Goal: Obtain resource: Download file/media

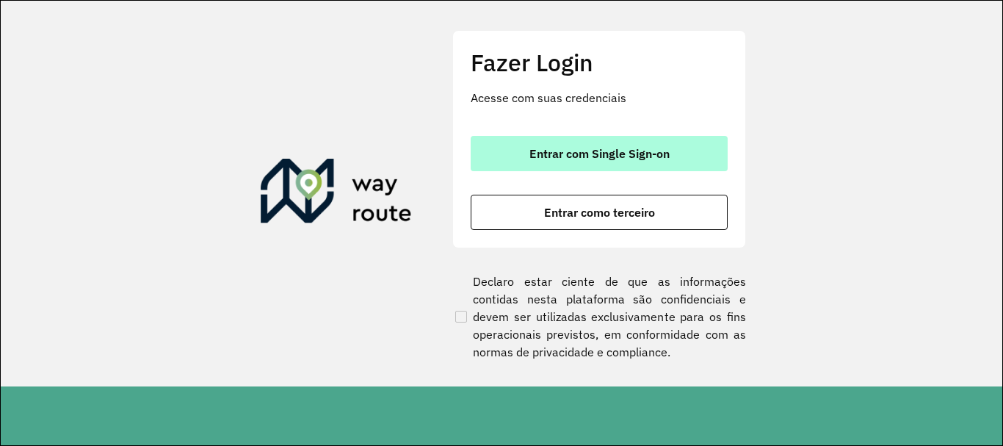
click at [585, 139] on button "Entrar com Single Sign-on" at bounding box center [599, 153] width 257 height 35
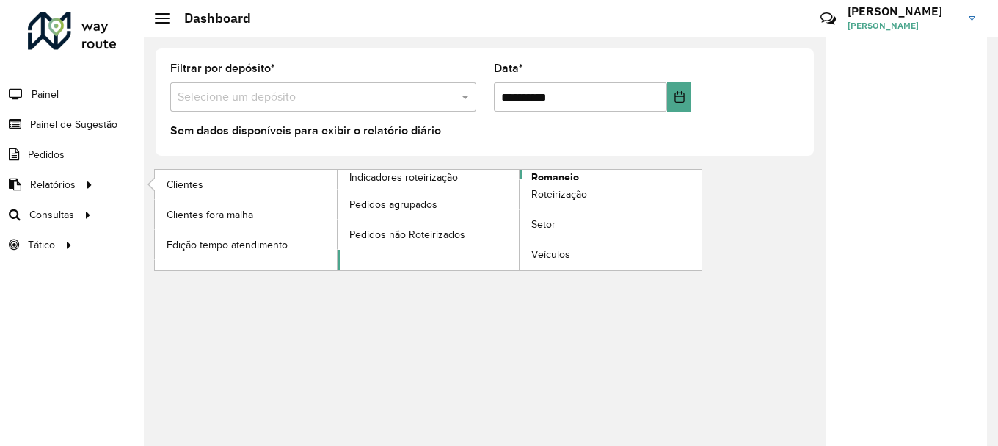
click at [543, 173] on span "Romaneio" at bounding box center [556, 177] width 48 height 15
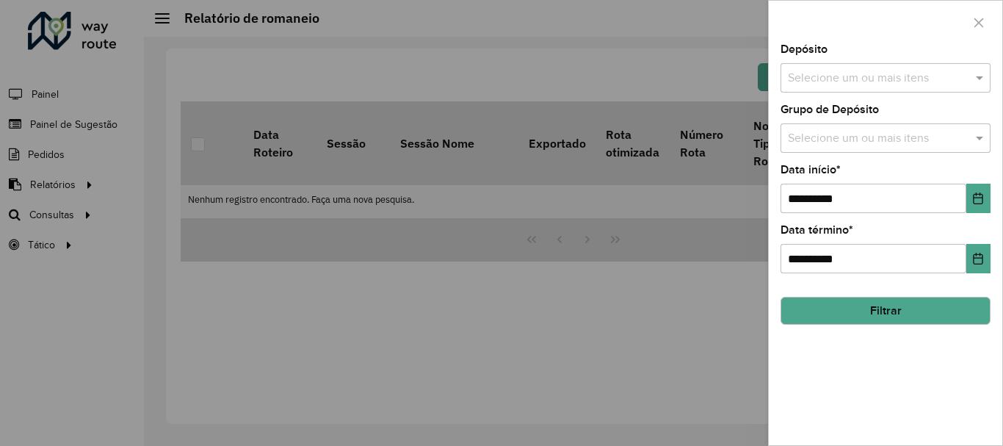
click at [59, 181] on div at bounding box center [501, 223] width 1003 height 446
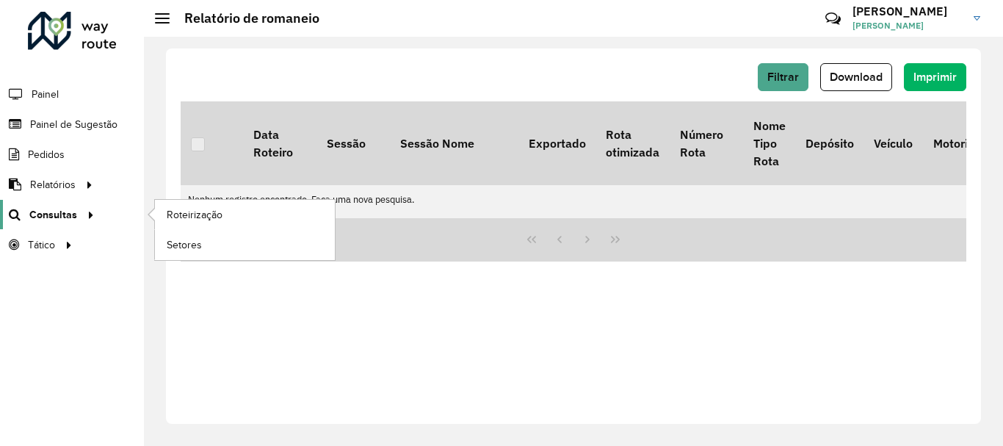
click at [50, 207] on span "Consultas" at bounding box center [53, 214] width 48 height 15
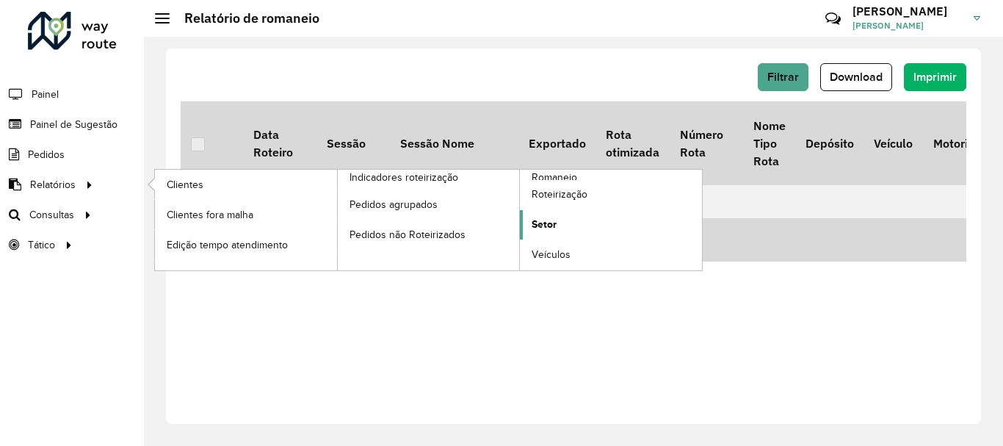
click at [562, 220] on link "Setor" at bounding box center [611, 224] width 182 height 29
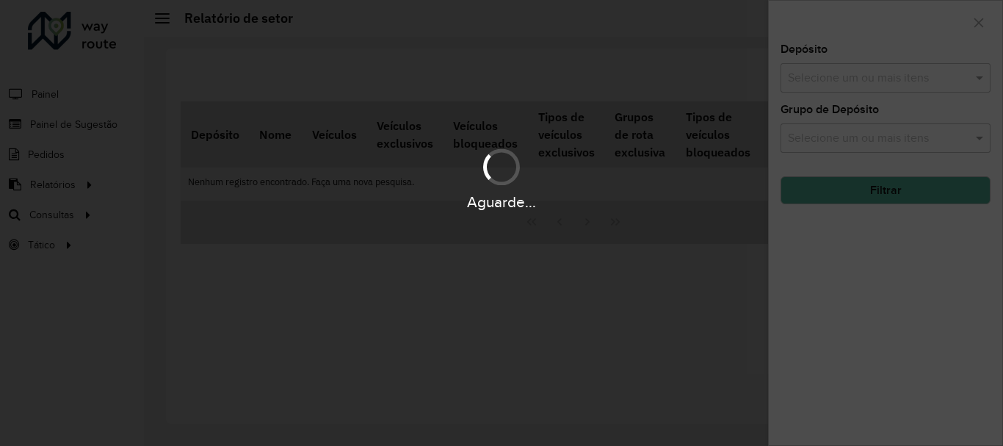
click at [868, 77] on div "Aguarde..." at bounding box center [501, 223] width 1003 height 446
drag, startPoint x: 325, startPoint y: 277, endPoint x: 155, endPoint y: 238, distance: 174.0
click at [155, 238] on div "Aguarde..." at bounding box center [501, 223] width 1003 height 446
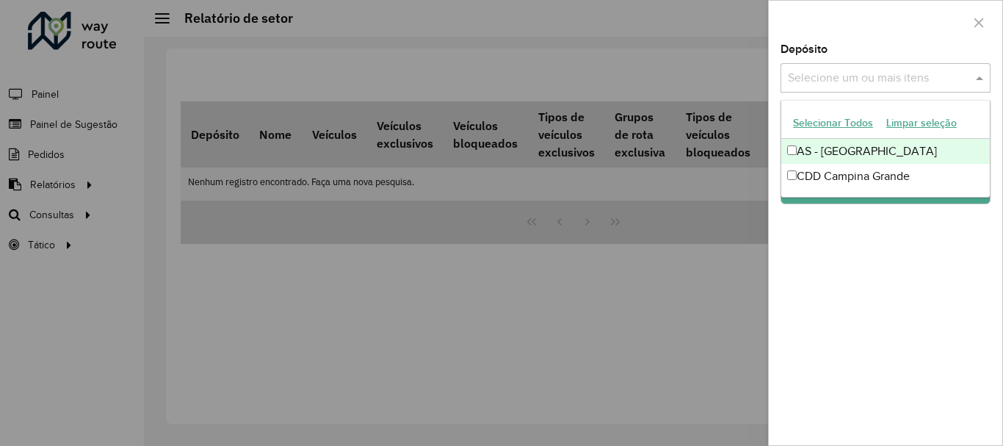
click at [855, 63] on div "Selecione um ou mais itens" at bounding box center [885, 77] width 210 height 29
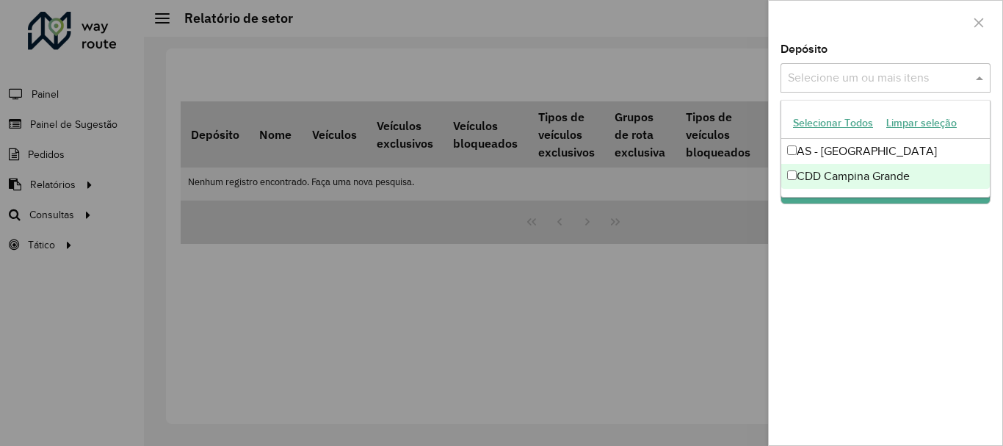
click at [818, 179] on div "CDD Campina Grande" at bounding box center [885, 176] width 209 height 25
click at [805, 214] on div "Depósito Selecione um ou mais itens CDD Campina Grande × × Grupo de Depósito Se…" at bounding box center [885, 244] width 233 height 401
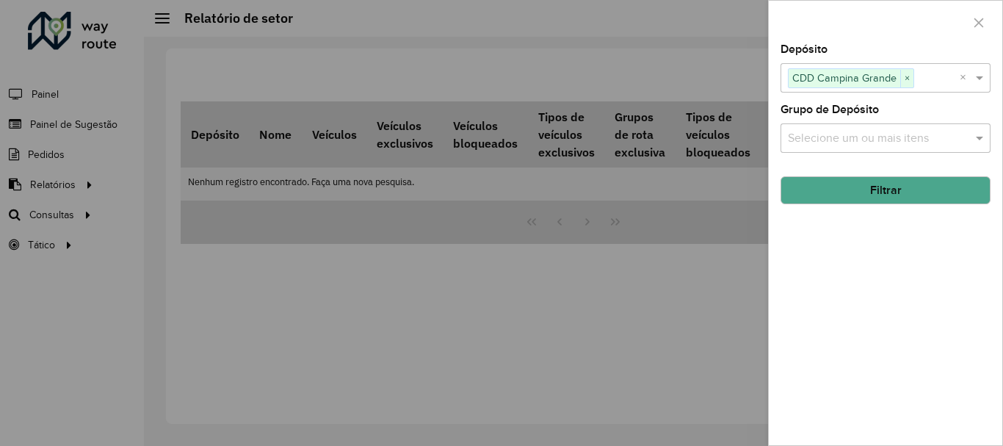
click at [813, 191] on button "Filtrar" at bounding box center [885, 190] width 210 height 28
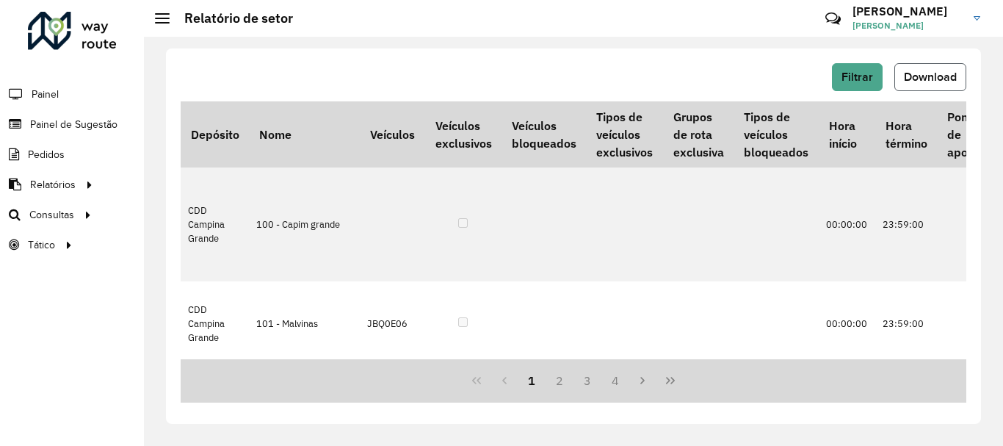
click at [922, 73] on span "Download" at bounding box center [930, 76] width 53 height 12
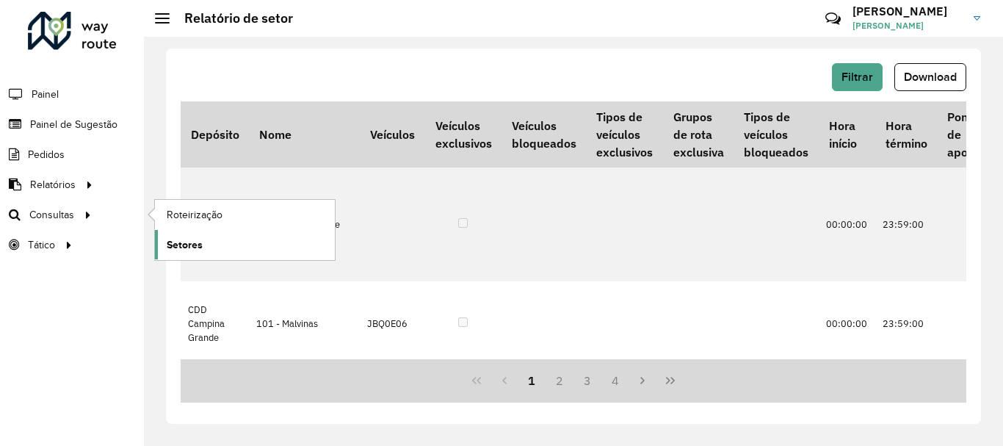
click at [196, 238] on span "Setores" at bounding box center [185, 244] width 36 height 15
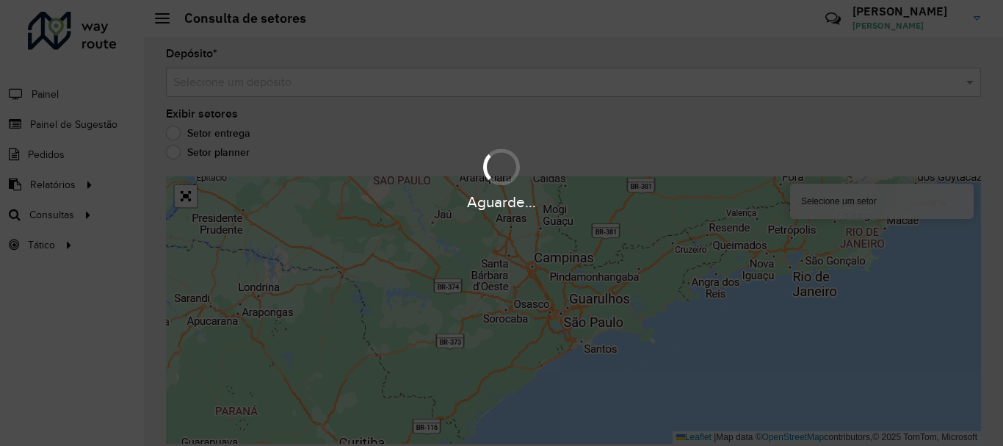
click at [285, 88] on div "Aguarde..." at bounding box center [501, 223] width 1003 height 446
click at [369, 85] on div "Aguarde..." at bounding box center [501, 223] width 1003 height 446
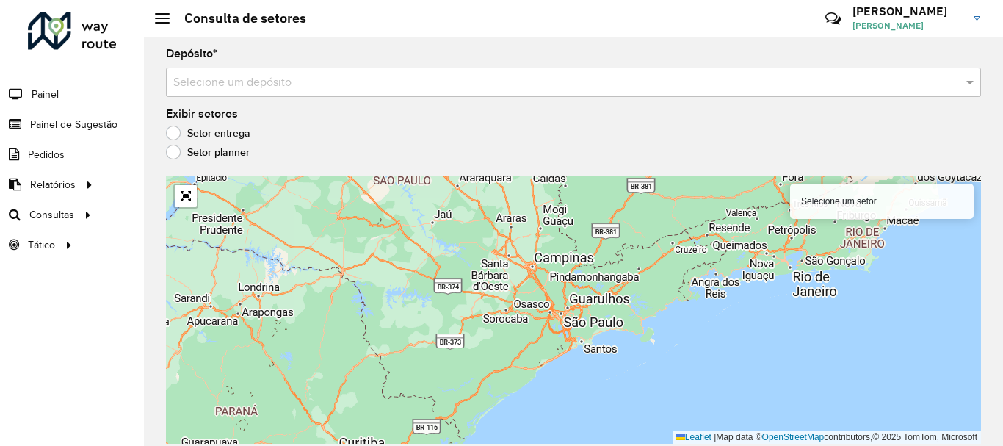
click at [325, 93] on div "Selecione um depósito" at bounding box center [573, 82] width 815 height 29
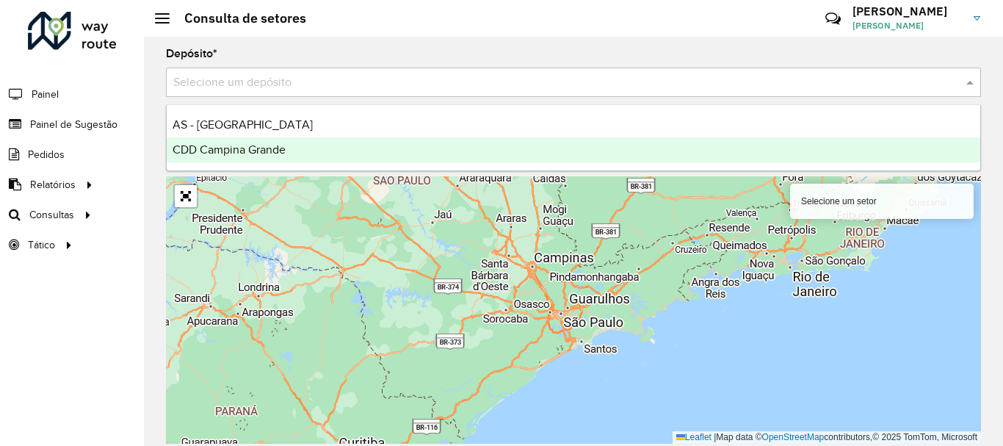
click at [288, 145] on div "CDD Campina Grande" at bounding box center [573, 149] width 813 height 25
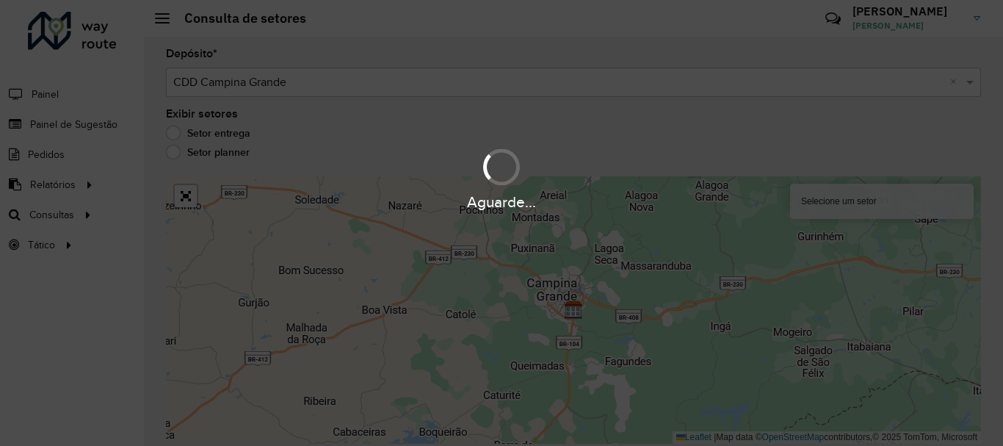
drag, startPoint x: 547, startPoint y: 318, endPoint x: 519, endPoint y: 320, distance: 28.0
click at [413, 287] on div "Aguarde..." at bounding box center [501, 223] width 1003 height 446
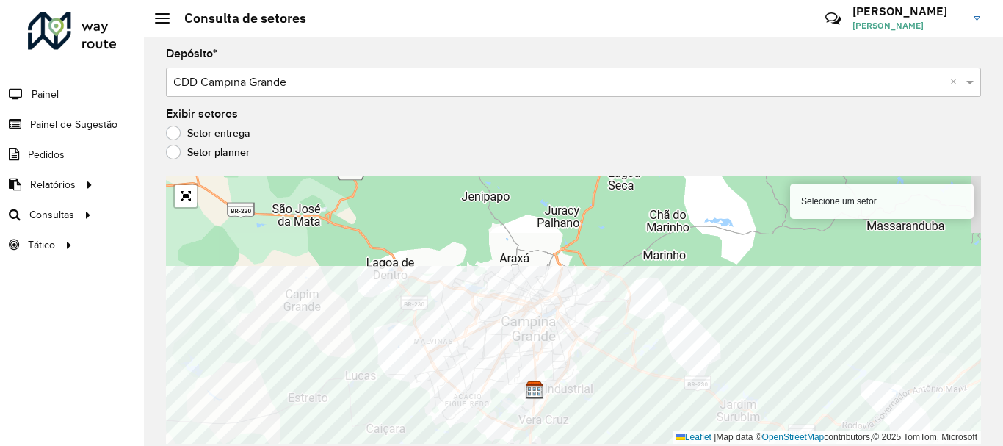
click at [457, 445] on html "Aguarde... Pop-up bloqueado! Seu navegador bloqueou automáticamente a abertura …" at bounding box center [501, 223] width 1003 height 446
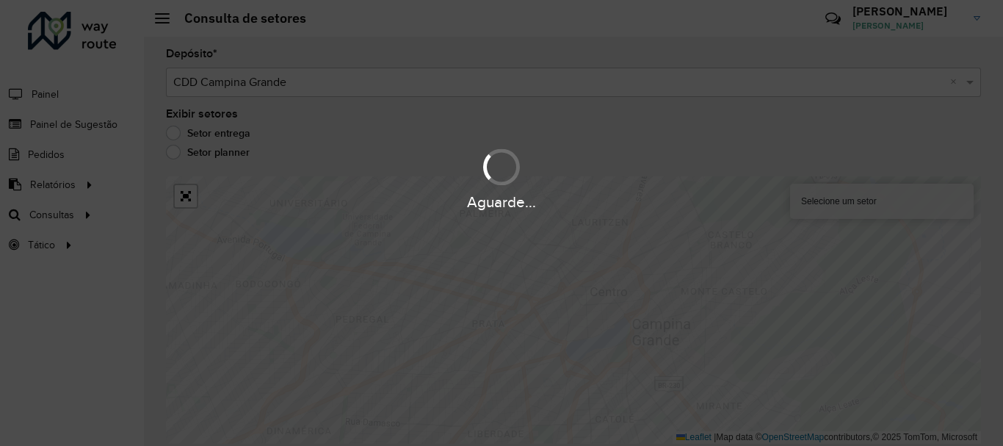
drag, startPoint x: 383, startPoint y: 365, endPoint x: 404, endPoint y: 306, distance: 62.2
click at [404, 306] on div "Aguarde..." at bounding box center [501, 223] width 1003 height 446
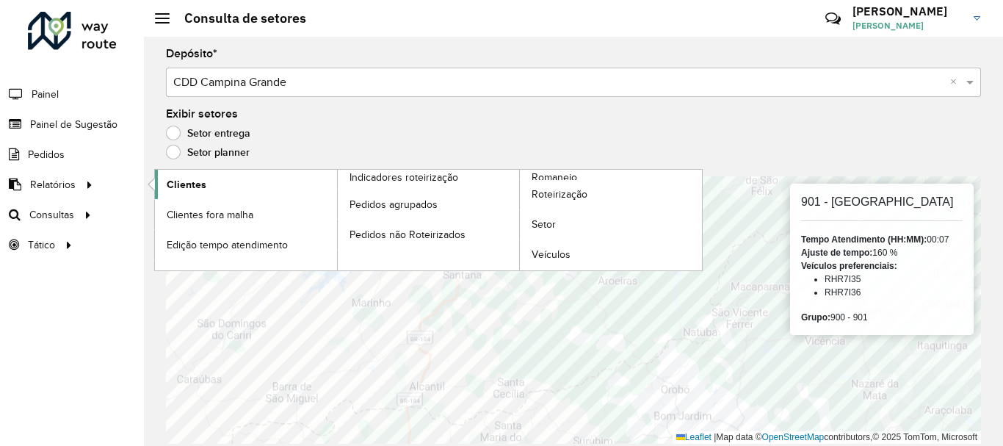
click at [188, 194] on link "Clientes" at bounding box center [246, 184] width 182 height 29
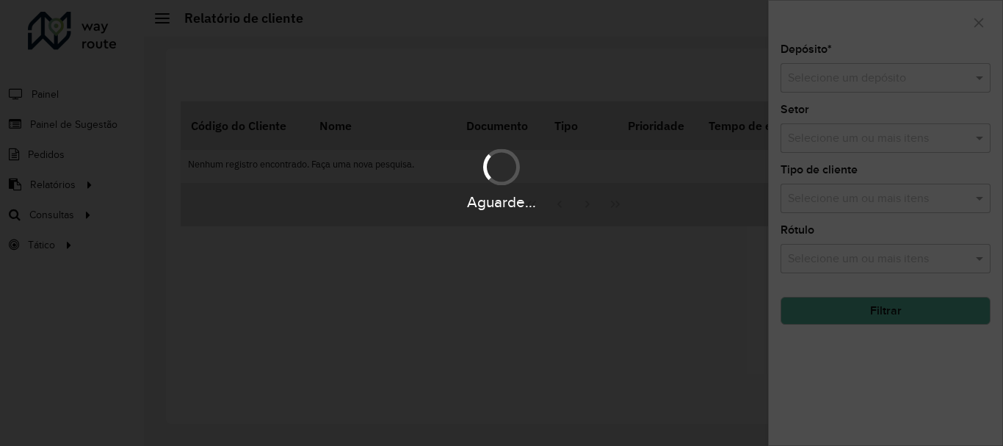
click at [79, 184] on div "Aguarde..." at bounding box center [501, 178] width 1003 height 70
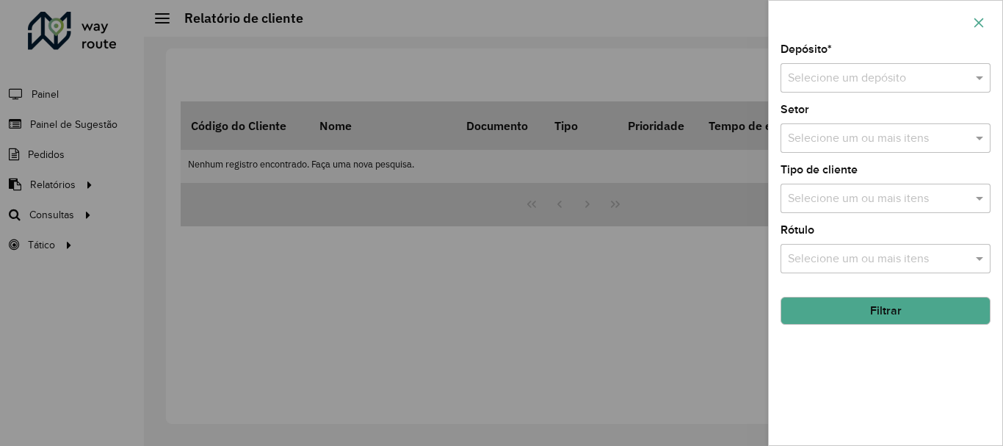
click at [971, 21] on button "button" at bounding box center [978, 22] width 23 height 23
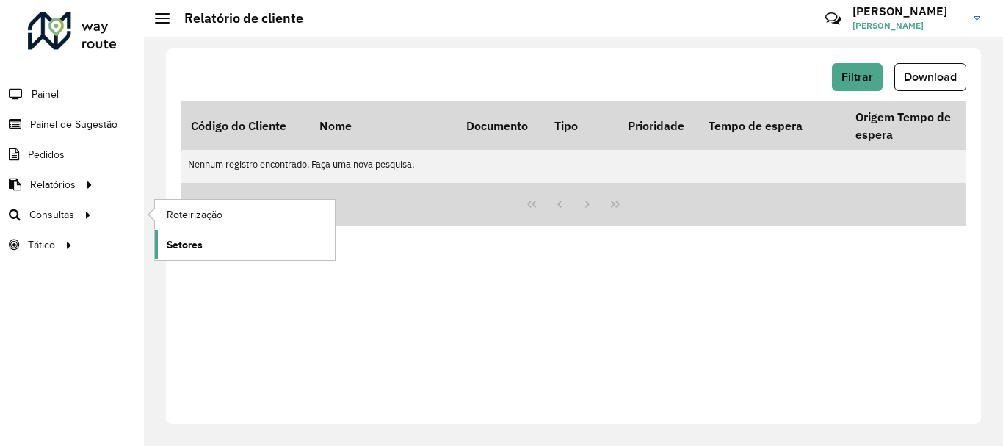
click at [206, 248] on link "Setores" at bounding box center [245, 244] width 180 height 29
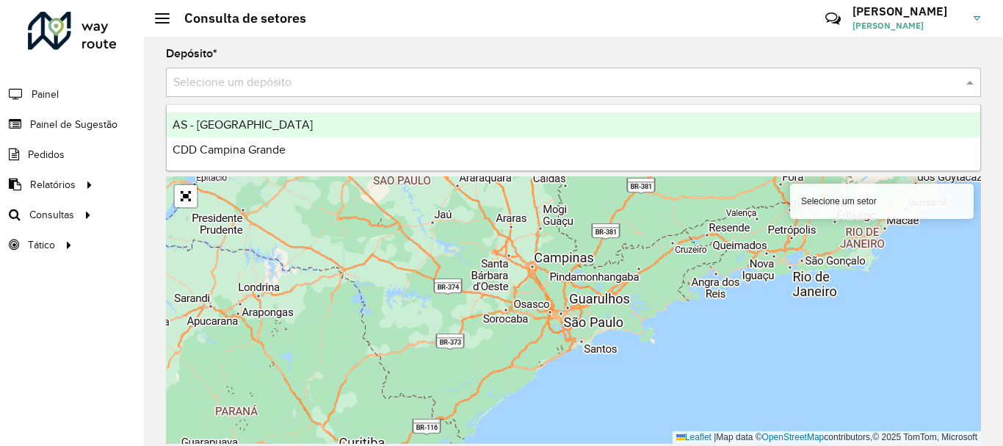
click at [318, 81] on input "text" at bounding box center [558, 83] width 771 height 18
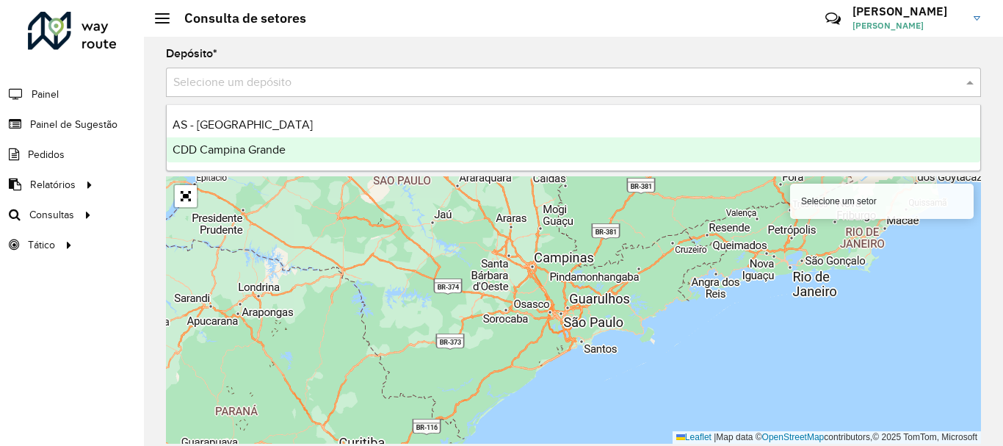
click at [291, 148] on div "CDD Campina Grande" at bounding box center [573, 149] width 813 height 25
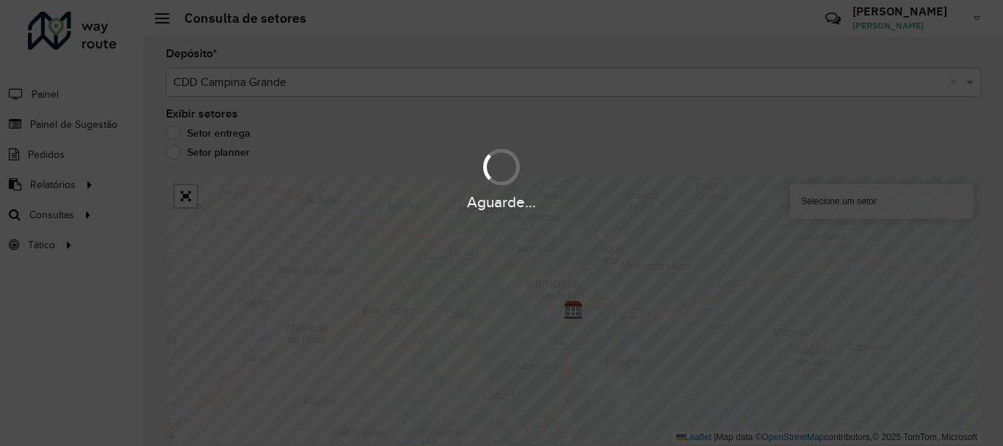
drag, startPoint x: 590, startPoint y: 345, endPoint x: 548, endPoint y: 267, distance: 88.4
click at [548, 267] on div "Aguarde..." at bounding box center [501, 223] width 1003 height 446
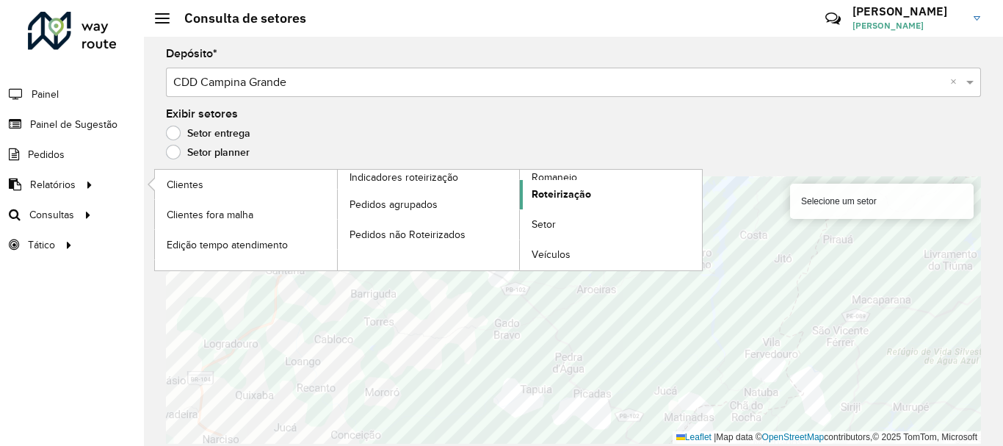
click at [572, 188] on span "Roteirização" at bounding box center [561, 193] width 59 height 15
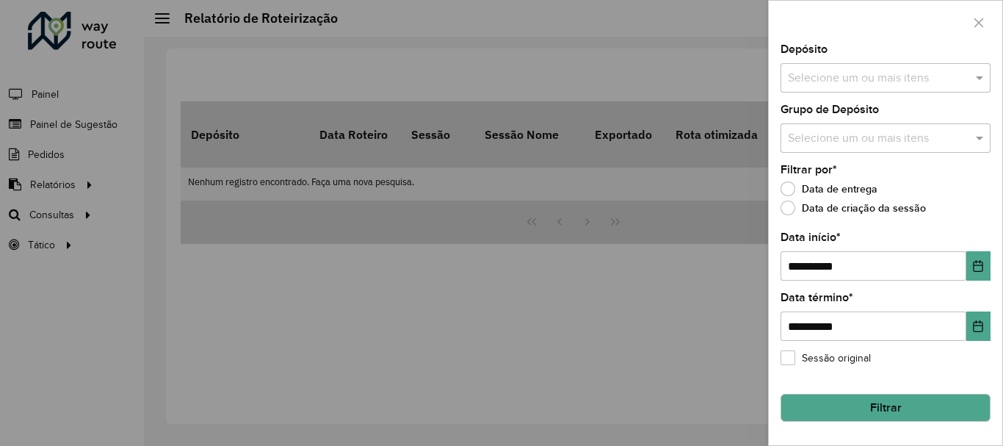
click at [863, 74] on input "text" at bounding box center [878, 79] width 188 height 18
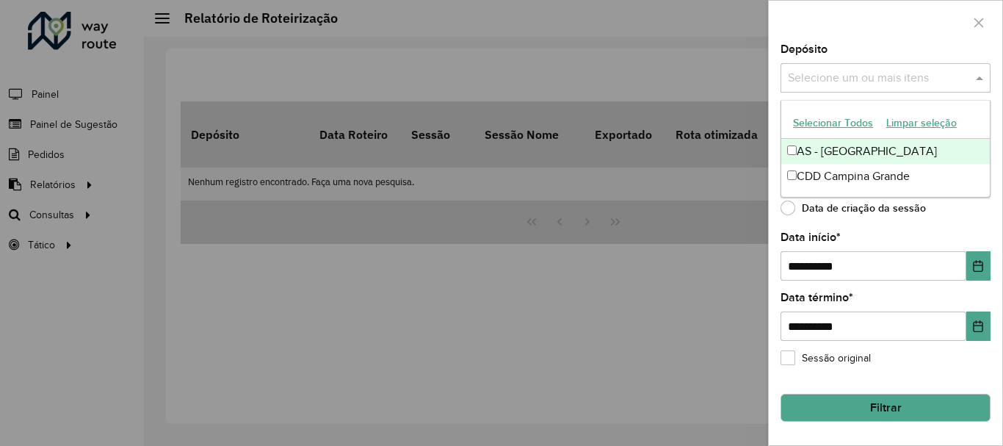
click at [837, 178] on div "CDD Campina Grande" at bounding box center [885, 176] width 209 height 25
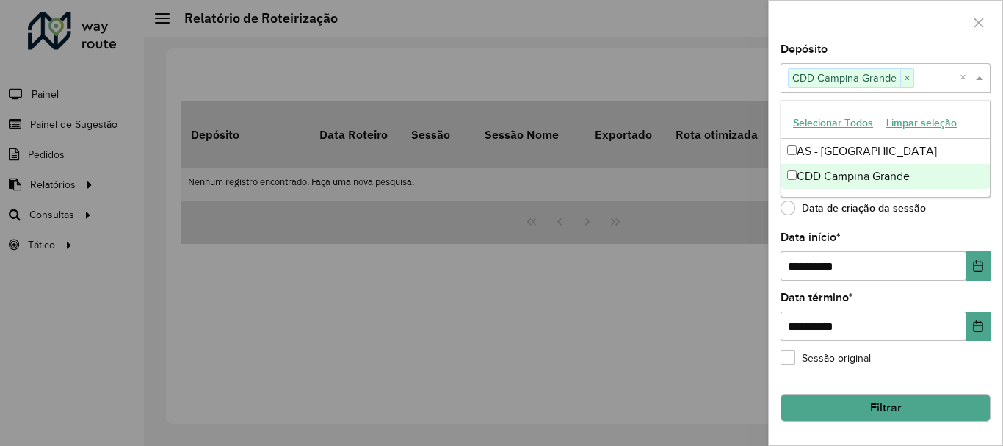
click at [921, 217] on div "Data de criação da sessão" at bounding box center [885, 212] width 210 height 18
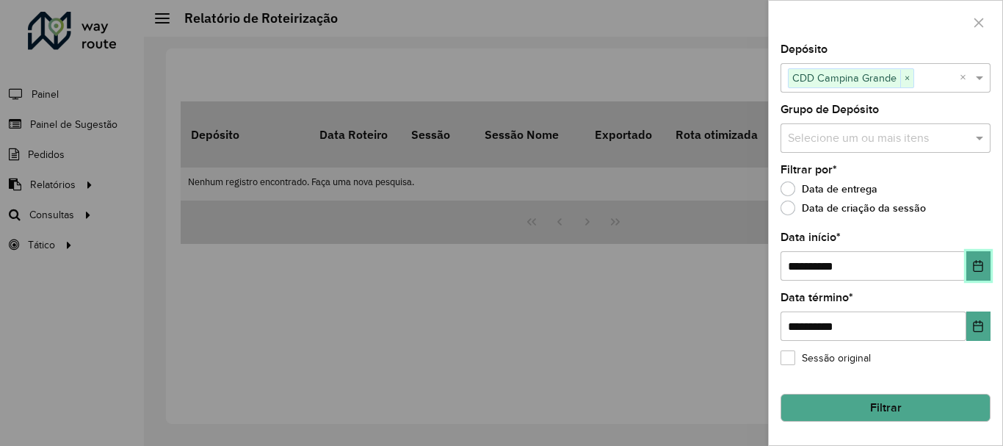
click at [983, 251] on button "Choose Date" at bounding box center [978, 265] width 24 height 29
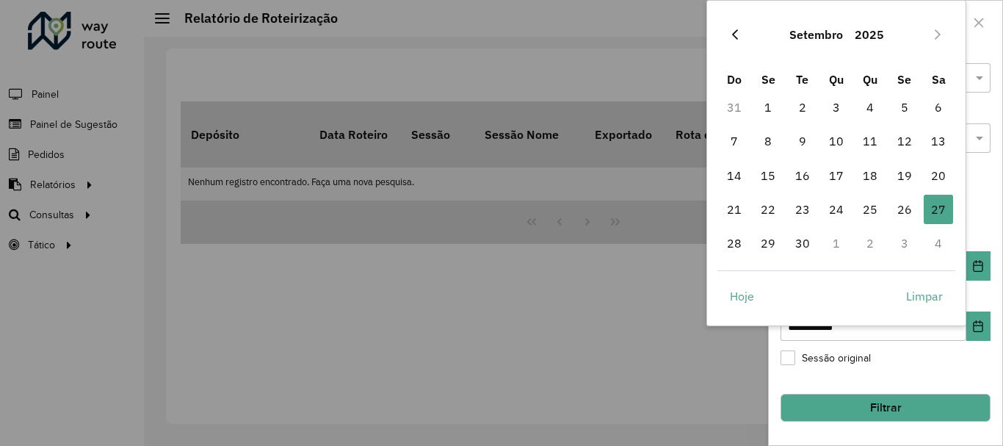
click at [742, 33] on button "Previous Month" at bounding box center [734, 34] width 23 height 23
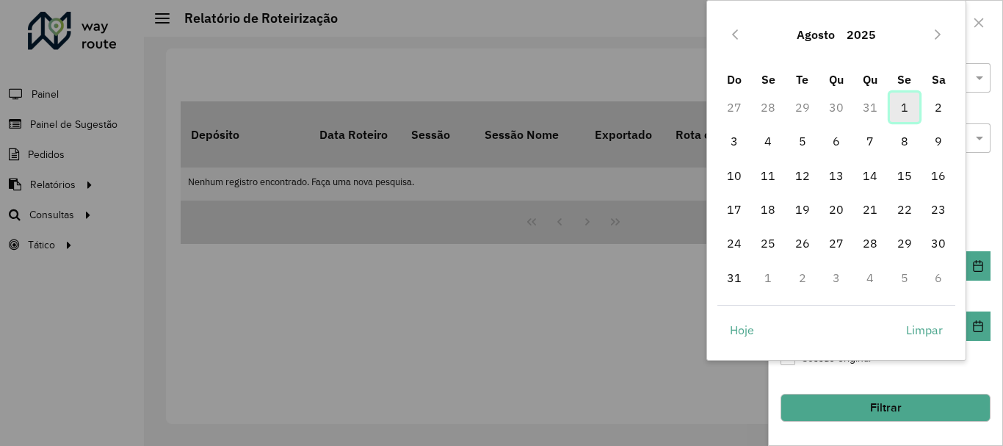
click at [903, 106] on span "1" at bounding box center [904, 107] width 29 height 29
type input "**********"
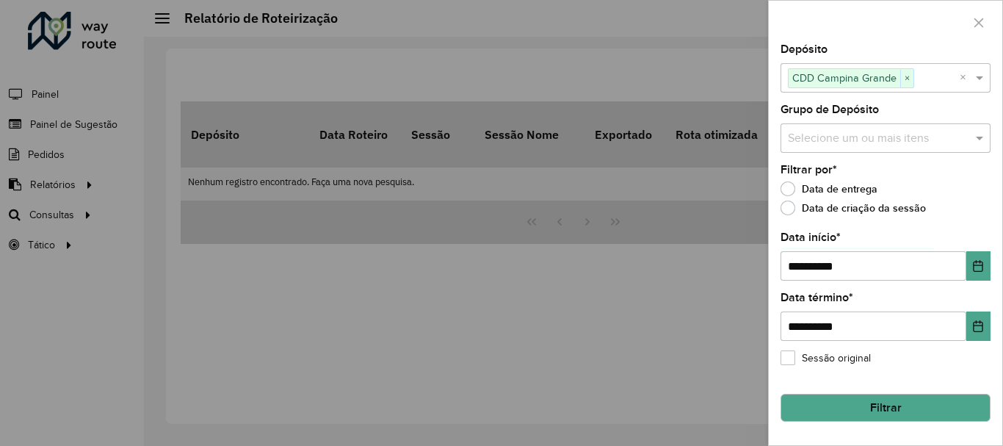
click at [929, 407] on button "Filtrar" at bounding box center [885, 408] width 210 height 28
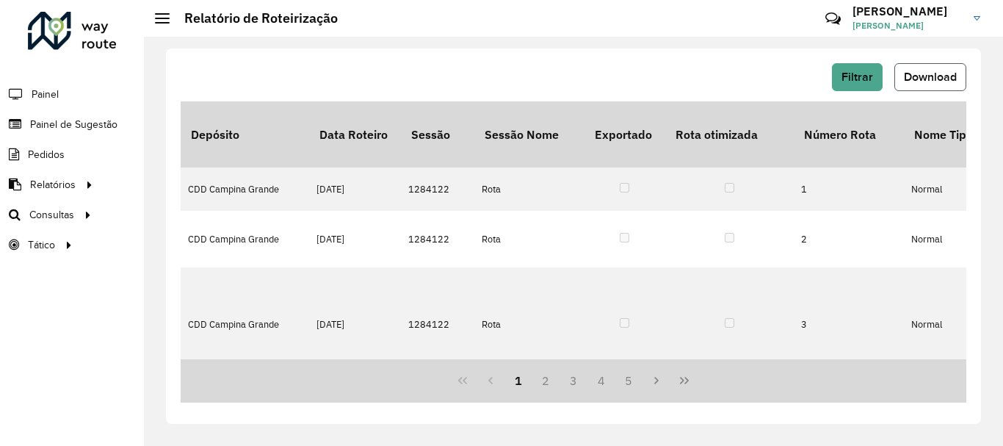
click at [938, 73] on span "Download" at bounding box center [930, 76] width 53 height 12
click at [202, 242] on span "Setores" at bounding box center [185, 244] width 36 height 15
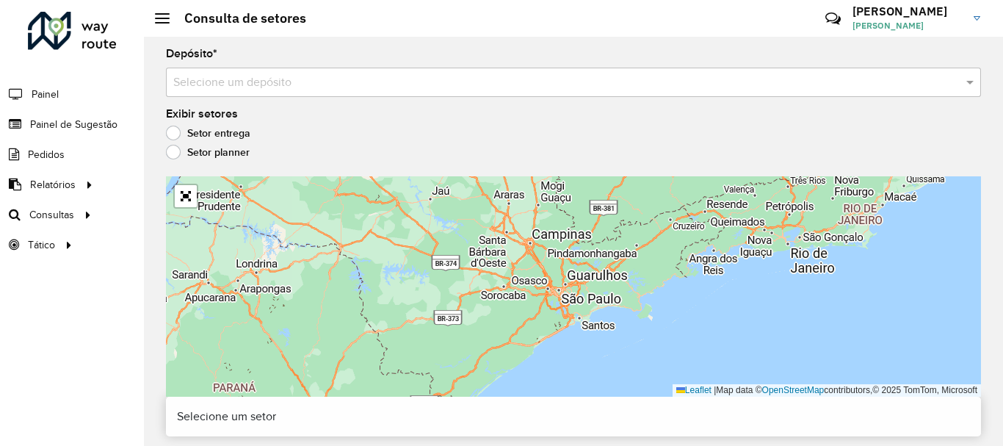
click at [350, 85] on input "text" at bounding box center [558, 83] width 771 height 18
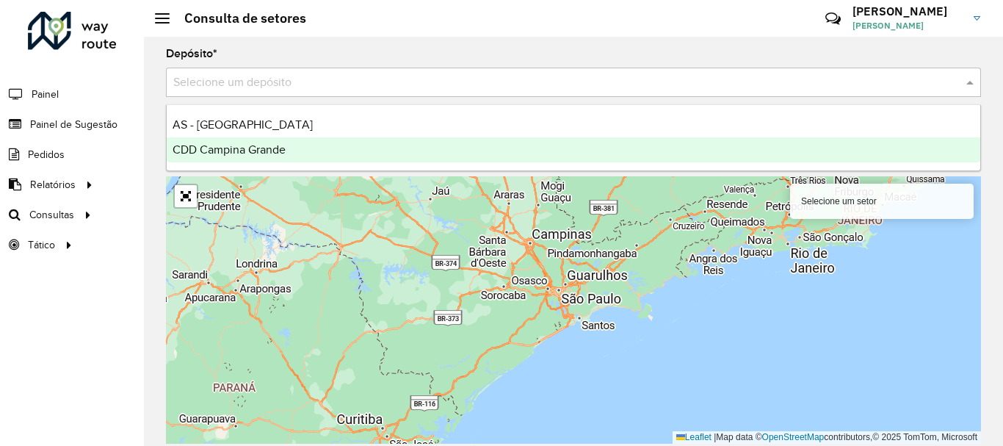
drag, startPoint x: 294, startPoint y: 153, endPoint x: 425, endPoint y: 209, distance: 142.8
click at [295, 153] on div "CDD Campina Grande" at bounding box center [573, 149] width 813 height 25
